Goal: Communication & Community: Ask a question

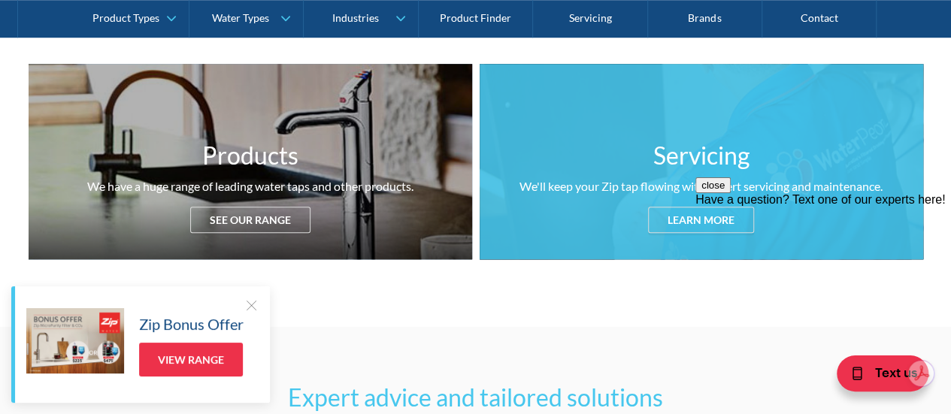
scroll to position [752, 0]
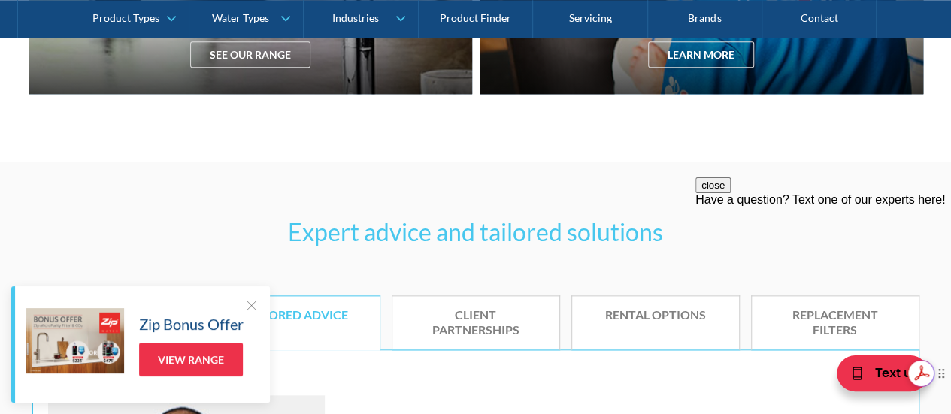
click at [866, 371] on span "Get summaries and key insights using AI Assistant" at bounding box center [836, 367] width 115 height 22
click at [786, 207] on div "Have a question? Text one of our experts here!" at bounding box center [823, 200] width 256 height 14
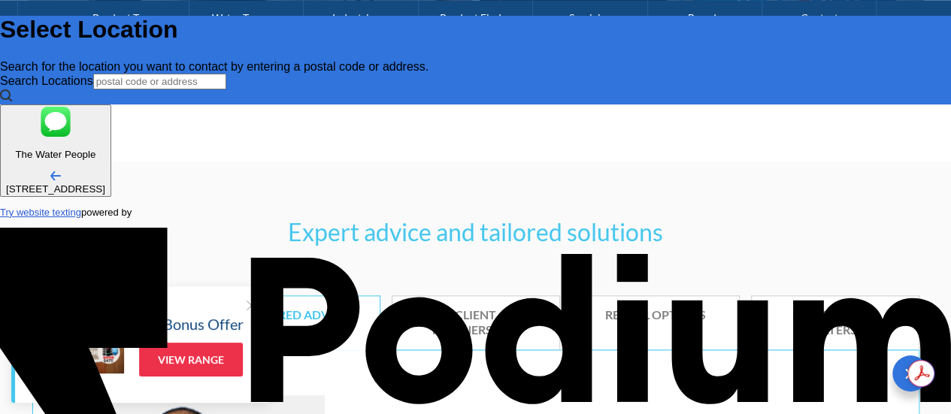
scroll to position [0, 0]
type input "[PERSON_NAME]"
type Phone "0401 025 310"
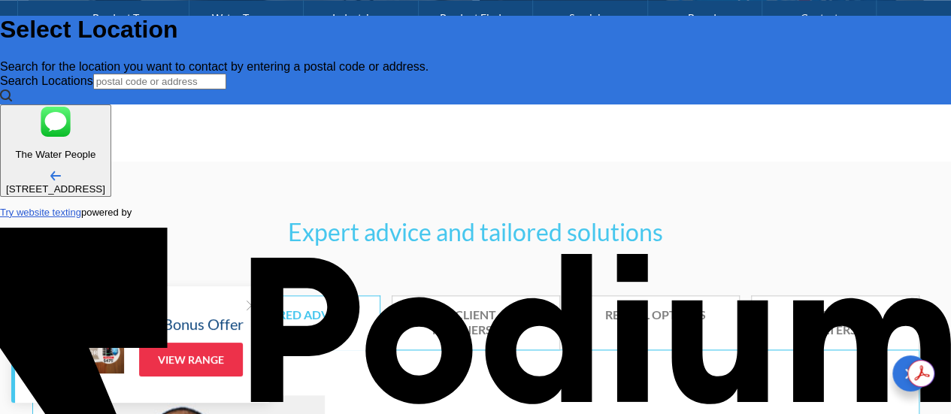
scroll to position [9, 0]
type textarea "Hi we have Zipwater Econoboil units at our warehouse. We need to replace the ta…"
